Goal: Task Accomplishment & Management: Manage account settings

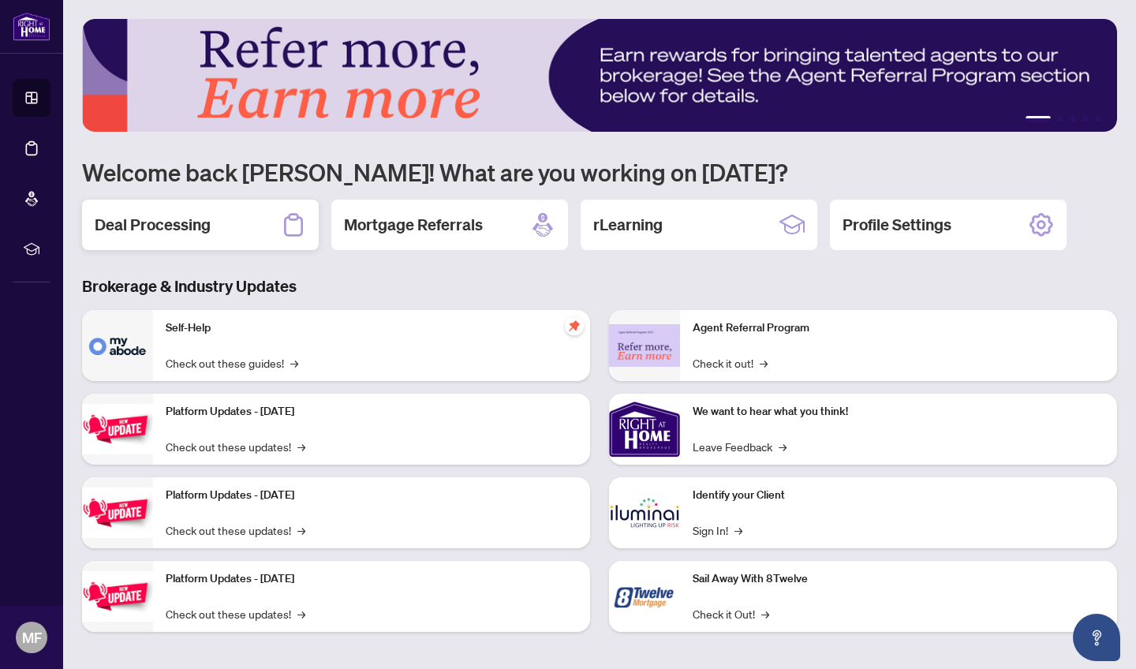
click at [163, 224] on h2 "Deal Processing" at bounding box center [153, 225] width 116 height 22
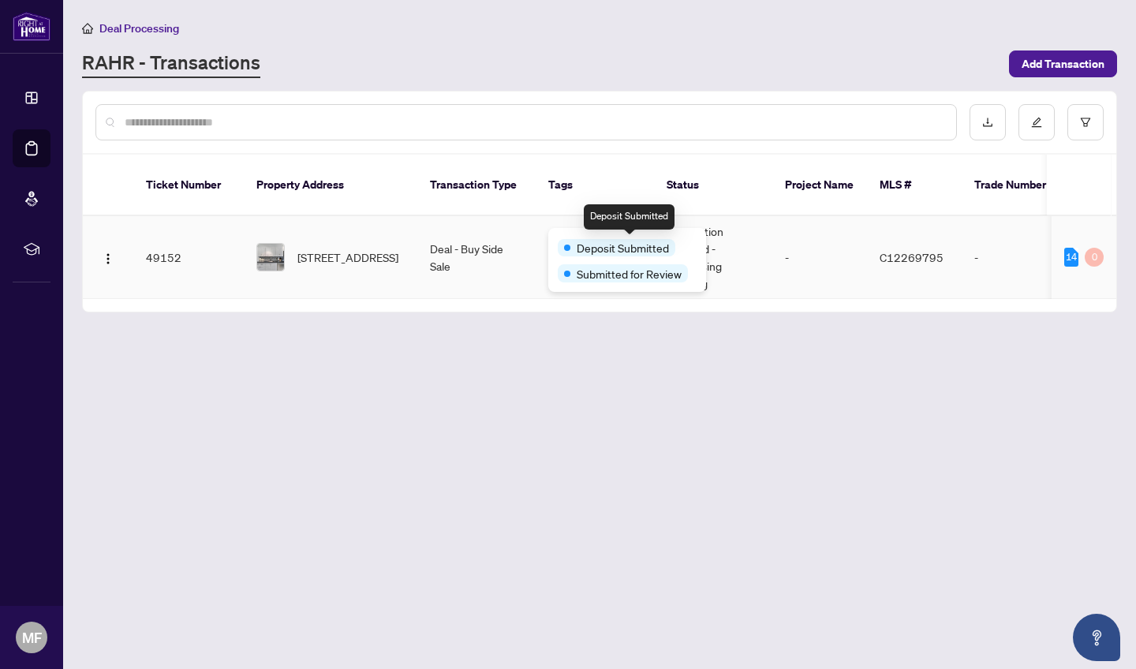
click at [575, 241] on div "Deposit Submitted" at bounding box center [617, 247] width 118 height 17
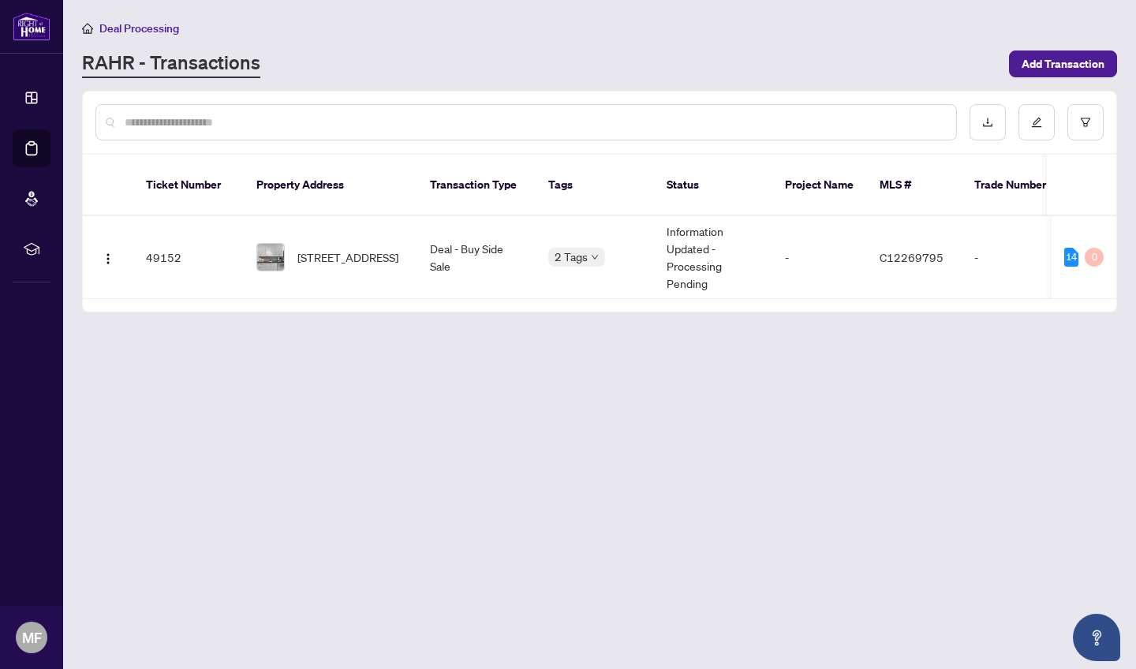
click at [554, 356] on main "Deal Processing [PERSON_NAME] - Transactions Add Transaction Ticket Number Prop…" at bounding box center [599, 334] width 1073 height 669
click at [335, 249] on span "[STREET_ADDRESS]" at bounding box center [347, 257] width 101 height 17
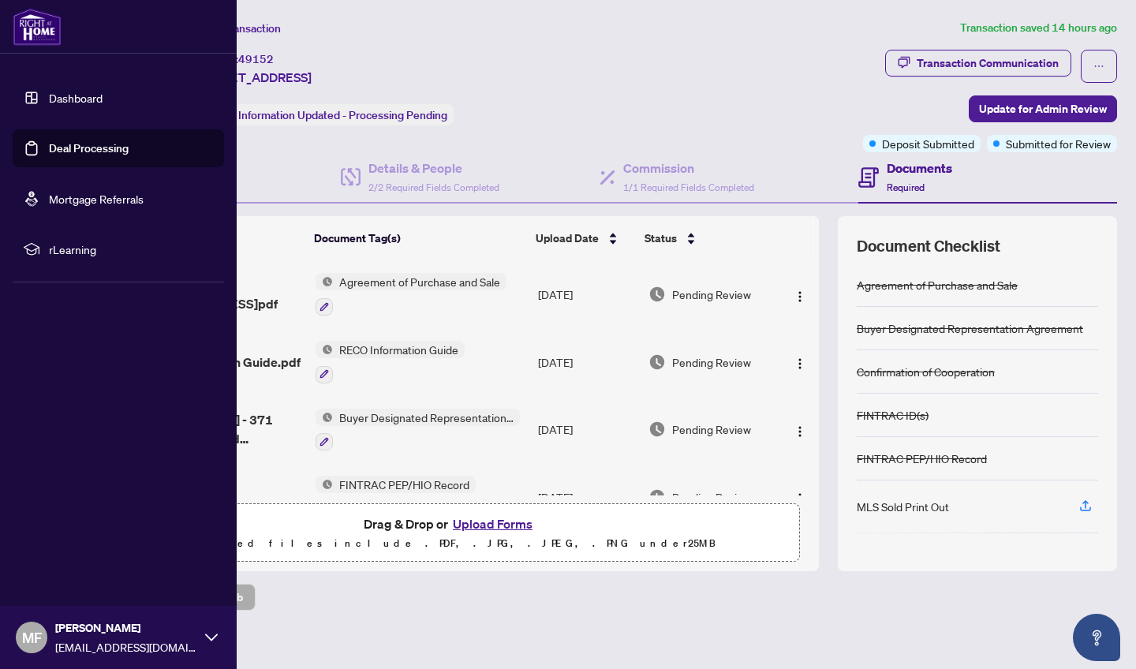
click at [31, 633] on span "MF" at bounding box center [32, 637] width 20 height 22
click at [65, 547] on span "Logout" at bounding box center [64, 543] width 36 height 25
